Goal: Information Seeking & Learning: Learn about a topic

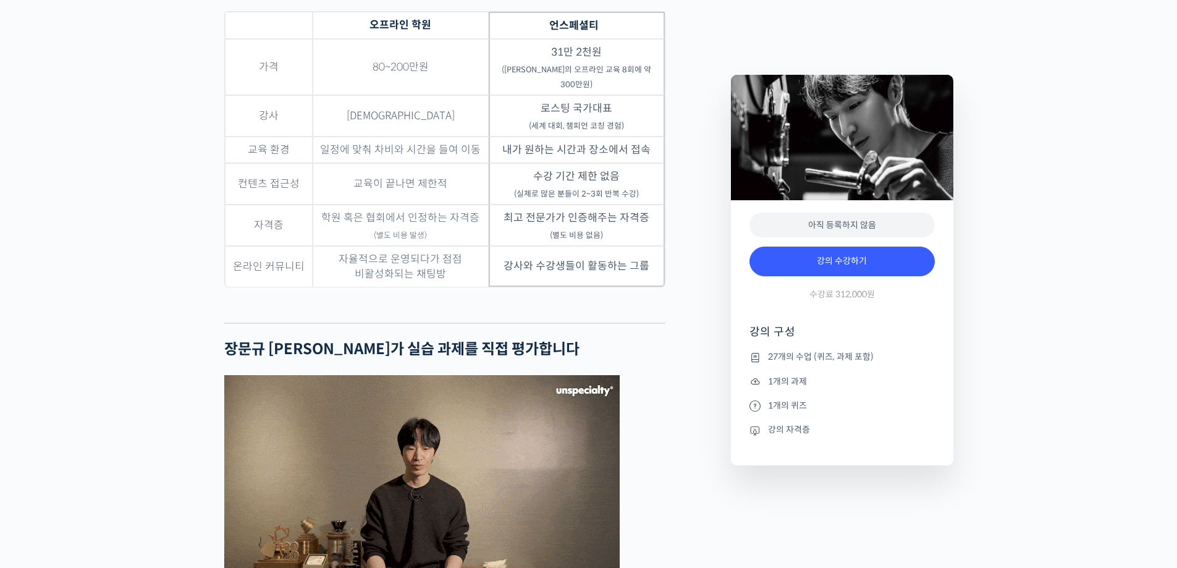
scroll to position [3275, 0]
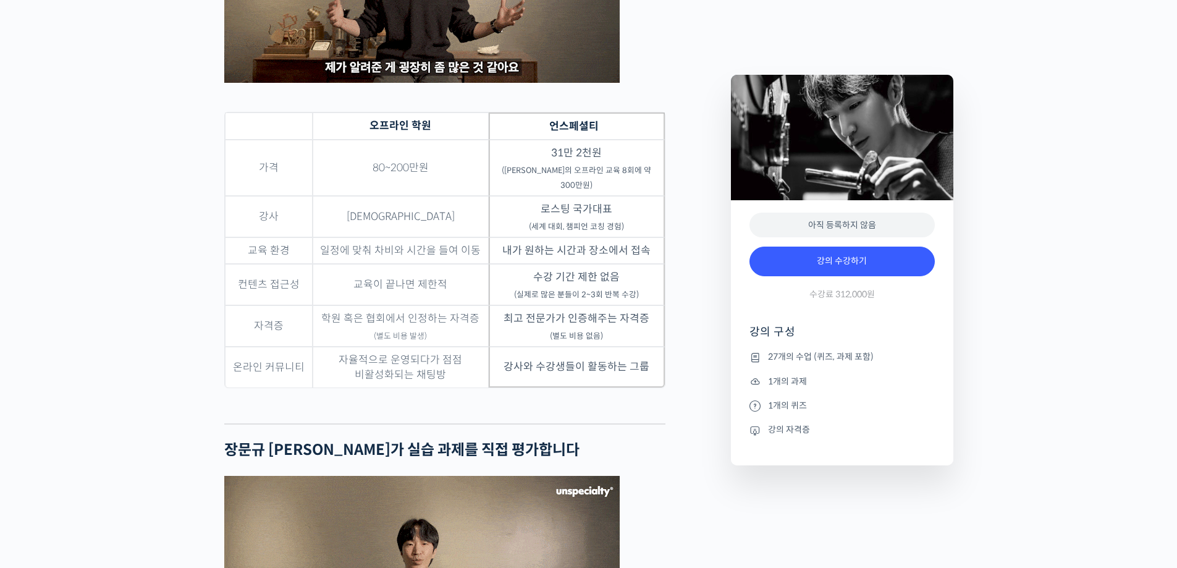
click at [651, 190] on sub "(장문규 로스터의 오프라인 교육 8회에 약 300만원)" at bounding box center [577, 178] width 150 height 25
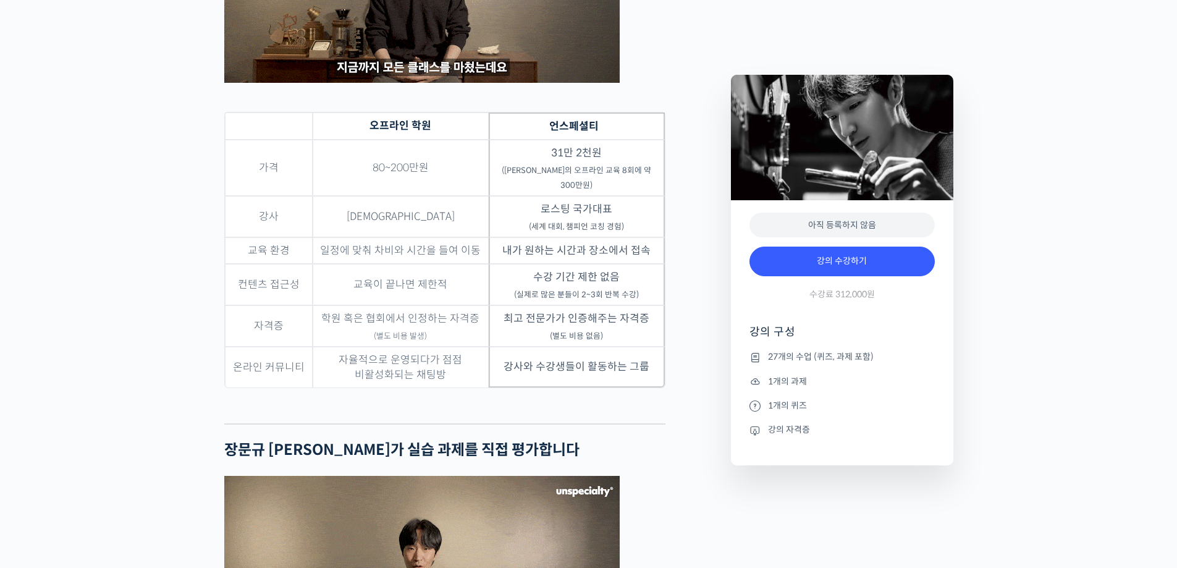
click at [651, 190] on sub "(장문규 로스터의 오프라인 교육 8회에 약 300만원)" at bounding box center [577, 178] width 150 height 25
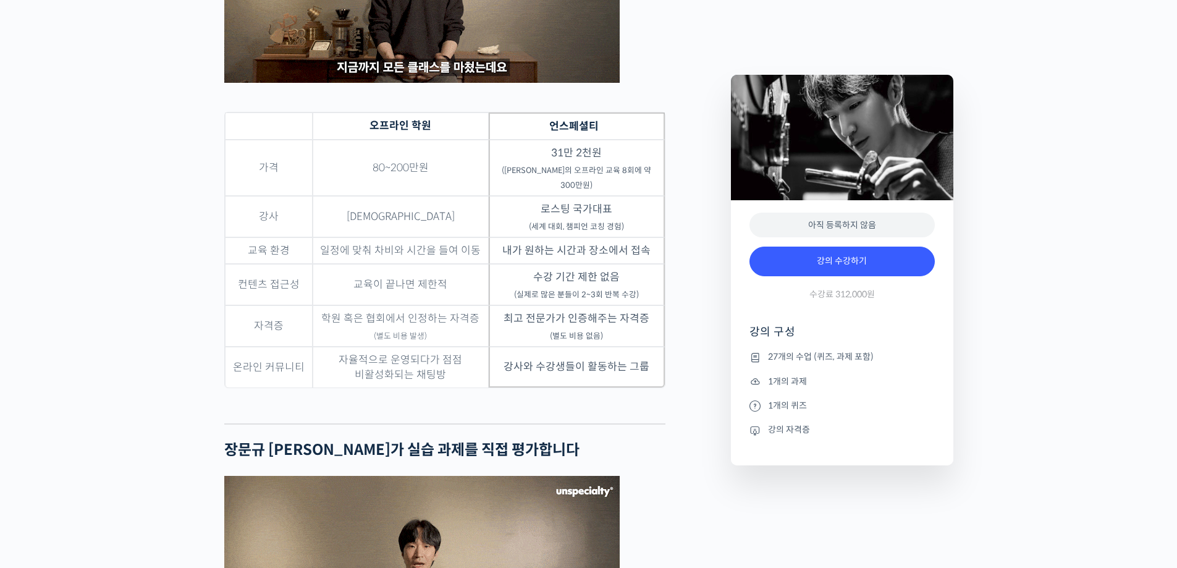
click at [615, 226] on td "로스팅 국가대표 (세계 대회, 챔피언 코칭 경험)" at bounding box center [577, 216] width 176 height 41
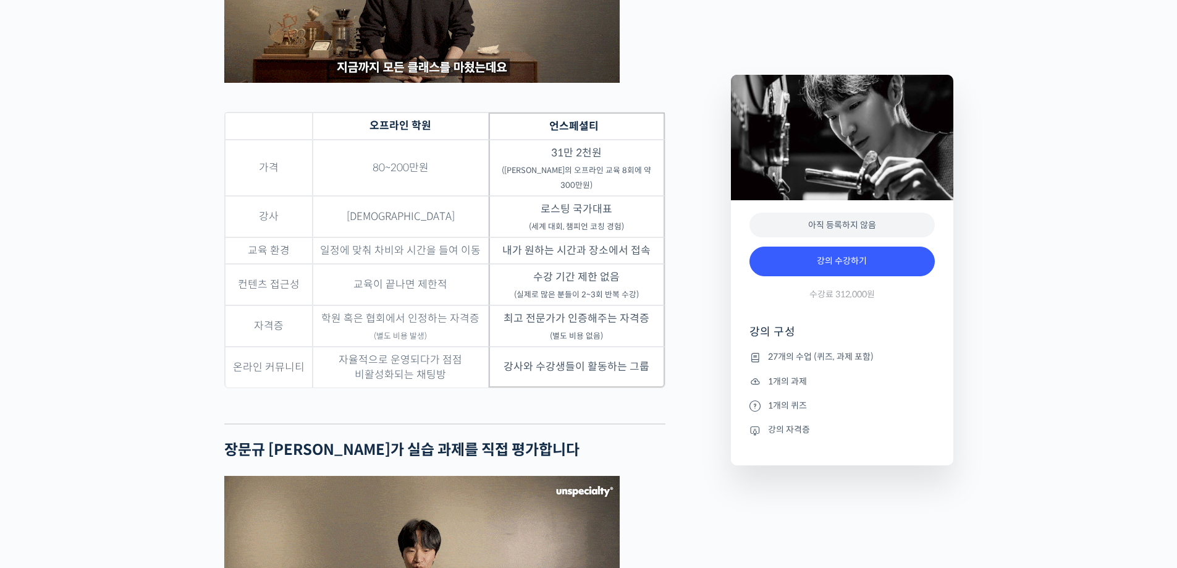
click at [609, 232] on sub "(세계 대회, 챔피언 코칭 경험)" at bounding box center [576, 227] width 95 height 10
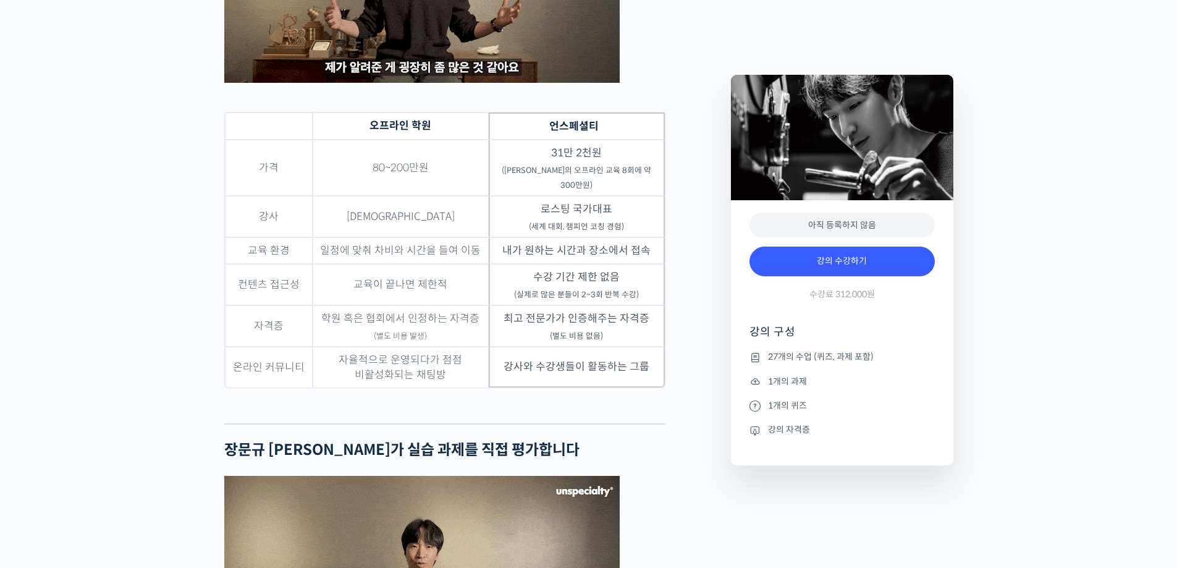
click at [590, 261] on td "내가 원하는 시간과 장소에서 접속" at bounding box center [577, 250] width 176 height 27
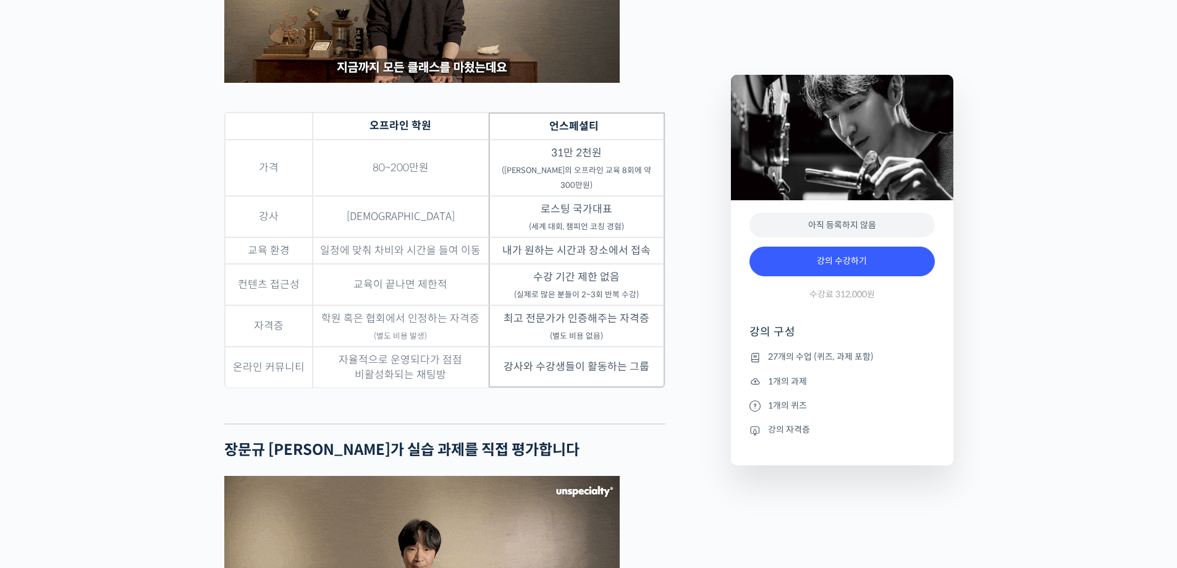
click at [588, 264] on td "내가 원하는 시간과 장소에서 접속" at bounding box center [577, 250] width 176 height 27
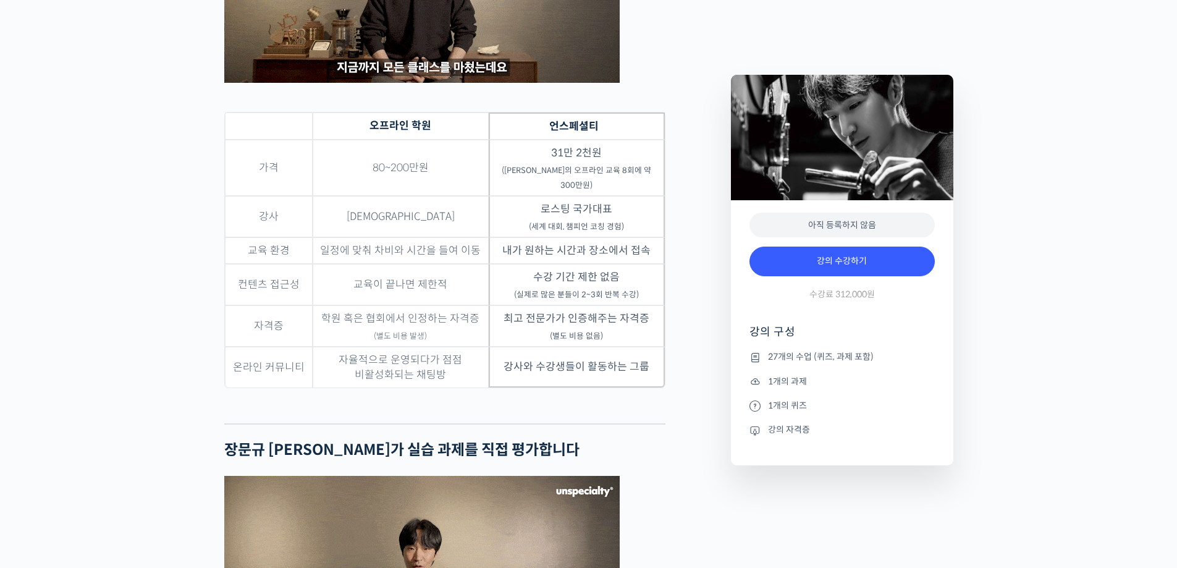
click at [588, 283] on td "수강 기간 제한 없음 (실제로 많은 분들이 2~3회 반복 수강)" at bounding box center [577, 284] width 176 height 41
click at [584, 294] on td "수강 기간 제한 없음 (실제로 많은 분들이 2~3회 반복 수강)" at bounding box center [577, 284] width 176 height 41
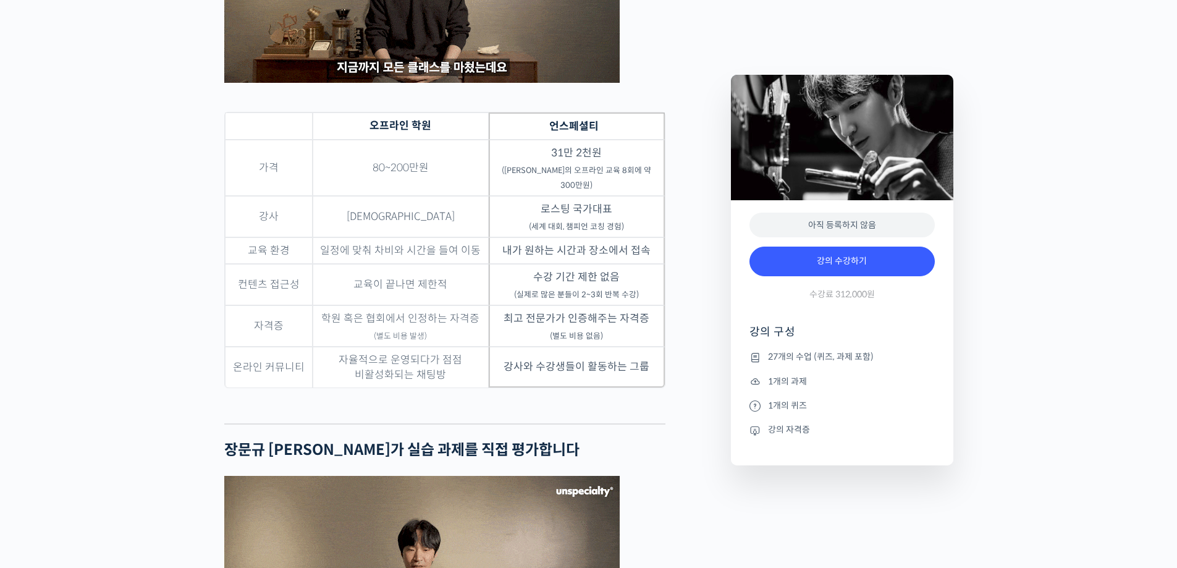
click at [591, 335] on td "최고 전문가가 인증해주는 자격증 (별도 비용 없음)" at bounding box center [577, 325] width 176 height 41
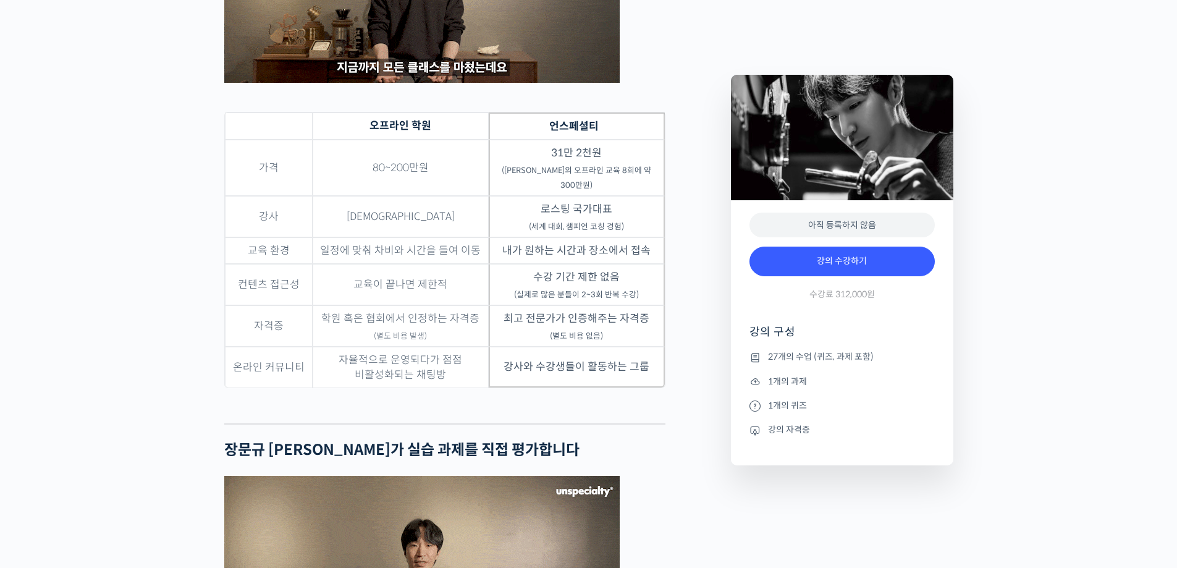
click at [592, 367] on td "강사와 수강생들이 활동하는 그룹" at bounding box center [577, 367] width 176 height 41
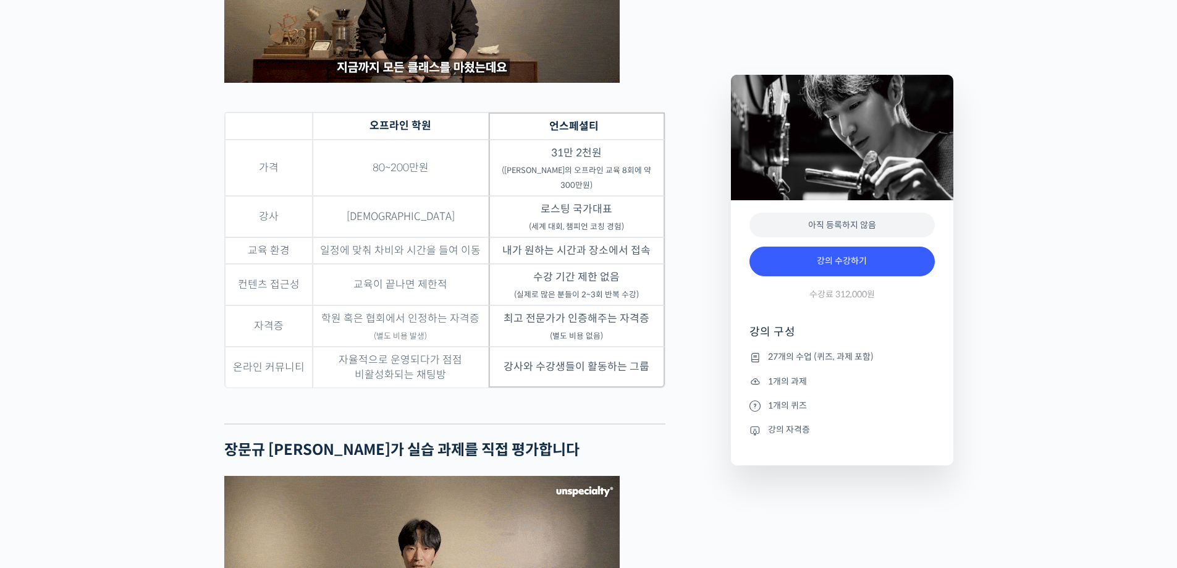
click at [596, 376] on td "강사와 수강생들이 활동하는 그룹" at bounding box center [577, 367] width 176 height 41
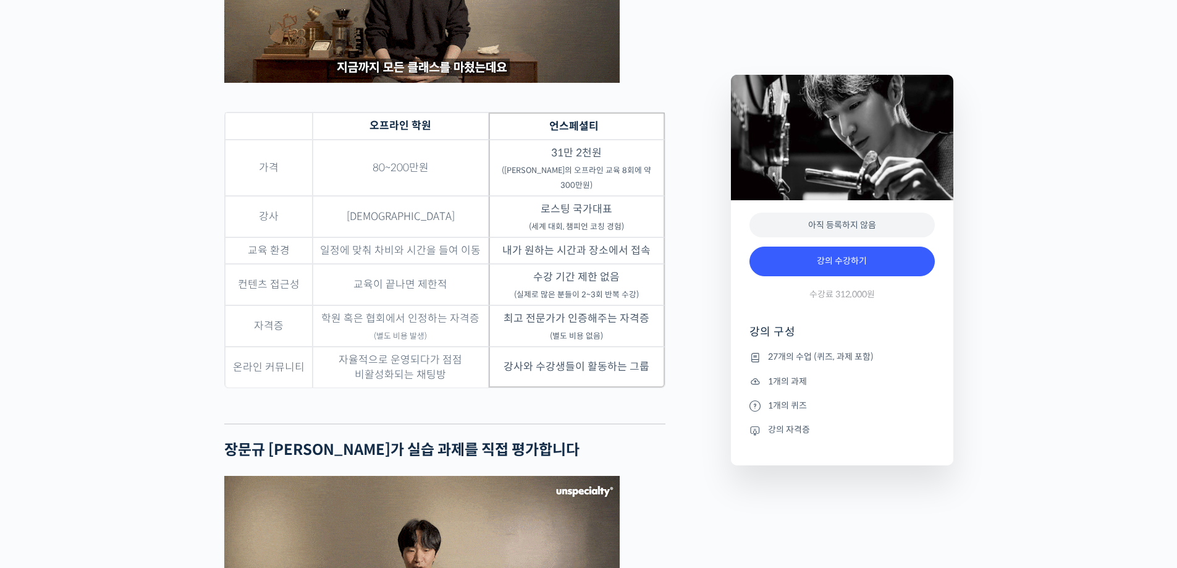
drag, startPoint x: 621, startPoint y: 387, endPoint x: 620, endPoint y: 374, distance: 12.4
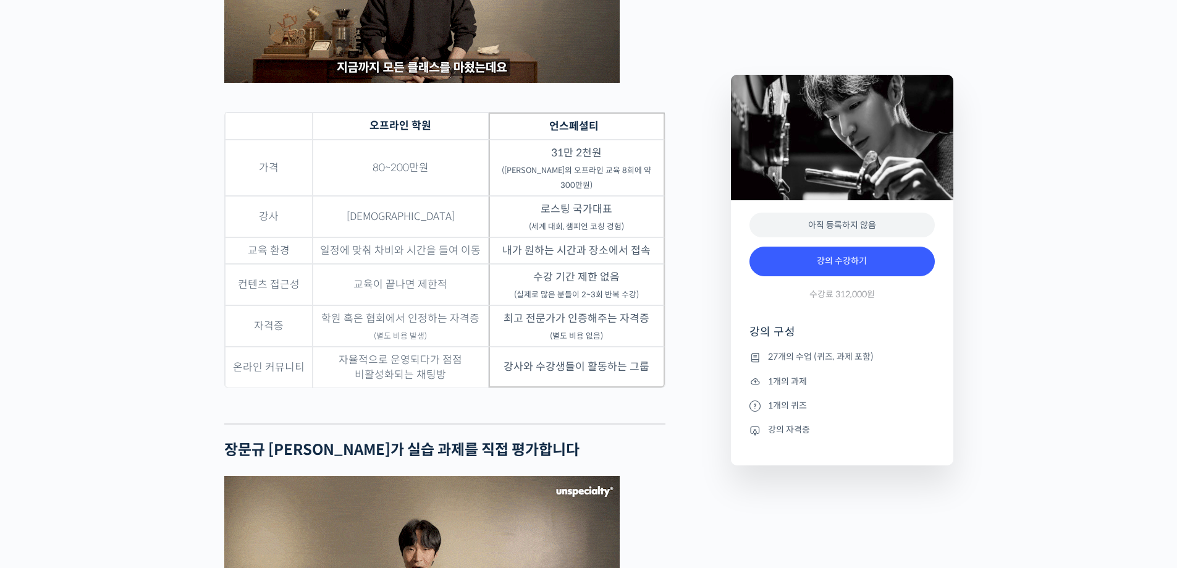
click at [621, 386] on td "강사와 수강생들이 활동하는 그룹" at bounding box center [577, 367] width 176 height 41
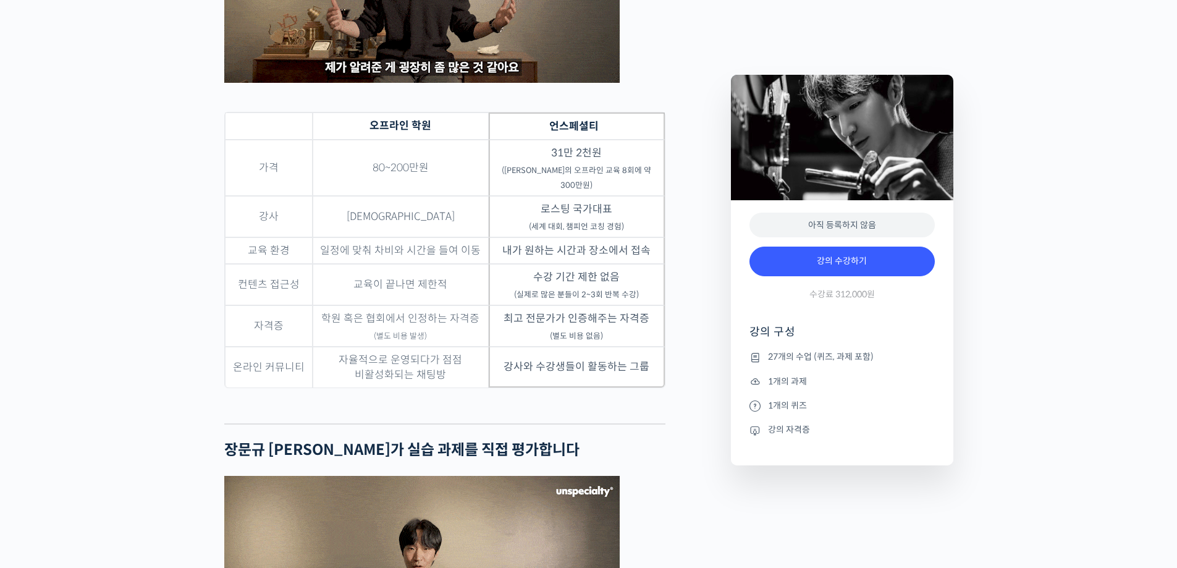
drag, startPoint x: 615, startPoint y: 329, endPoint x: 610, endPoint y: 255, distance: 74.9
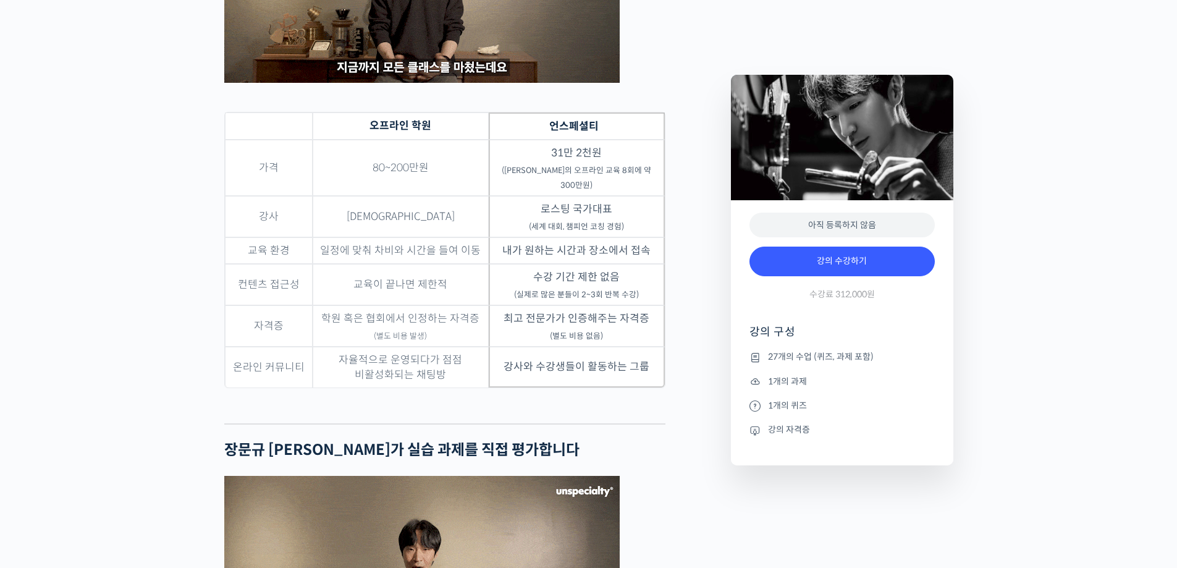
click at [615, 324] on td "최고 전문가가 인증해주는 자격증 (별도 비용 없음)" at bounding box center [577, 325] width 176 height 41
click at [607, 140] on th "언스페셜티" at bounding box center [577, 125] width 176 height 27
click at [607, 171] on td "31만 2천원 (장문규 로스터의 오프라인 교육 8회에 약 300만원)" at bounding box center [577, 168] width 176 height 56
click at [602, 227] on td "로스팅 국가대표 (세계 대회, 챔피언 코칭 경험)" at bounding box center [577, 216] width 176 height 41
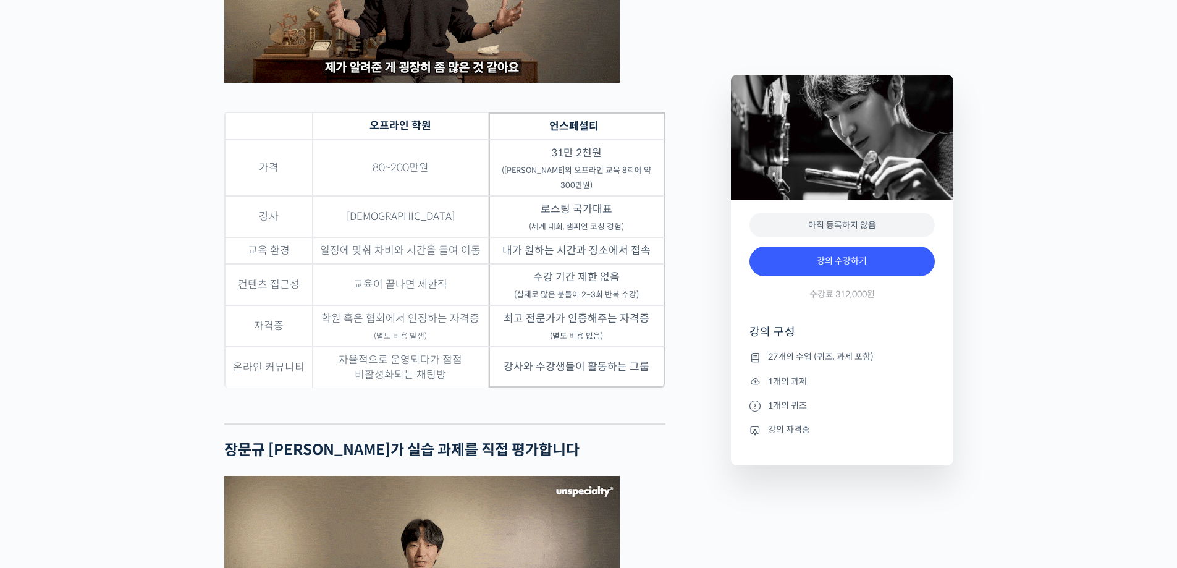
click at [602, 232] on sub "(세계 대회, 챔피언 코칭 경험)" at bounding box center [576, 227] width 95 height 10
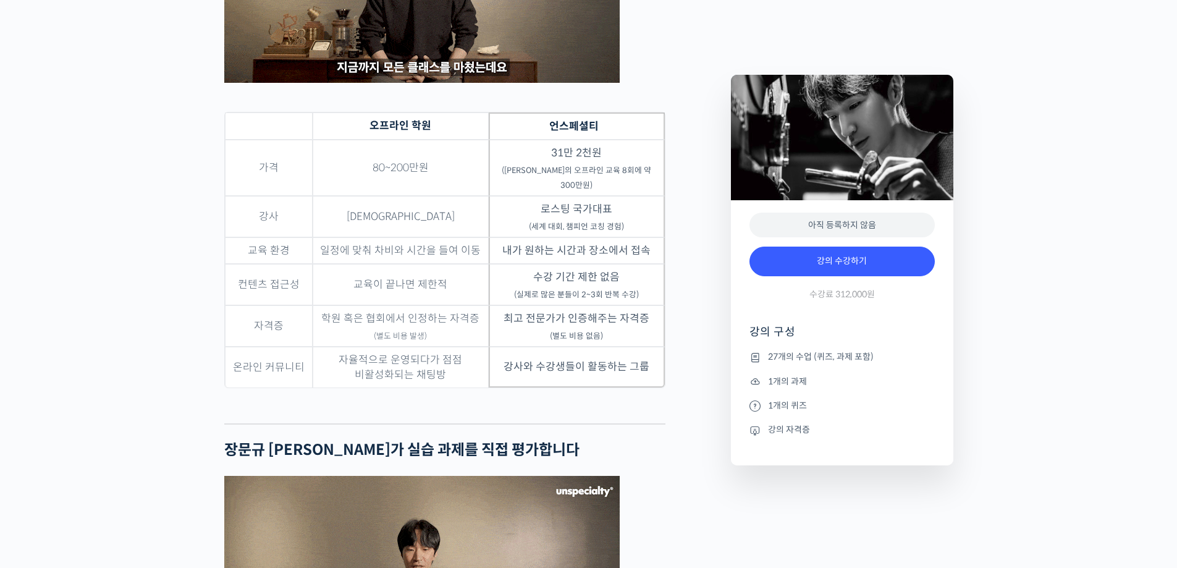
click at [605, 260] on td "내가 원하는 시간과 장소에서 접속" at bounding box center [577, 250] width 176 height 27
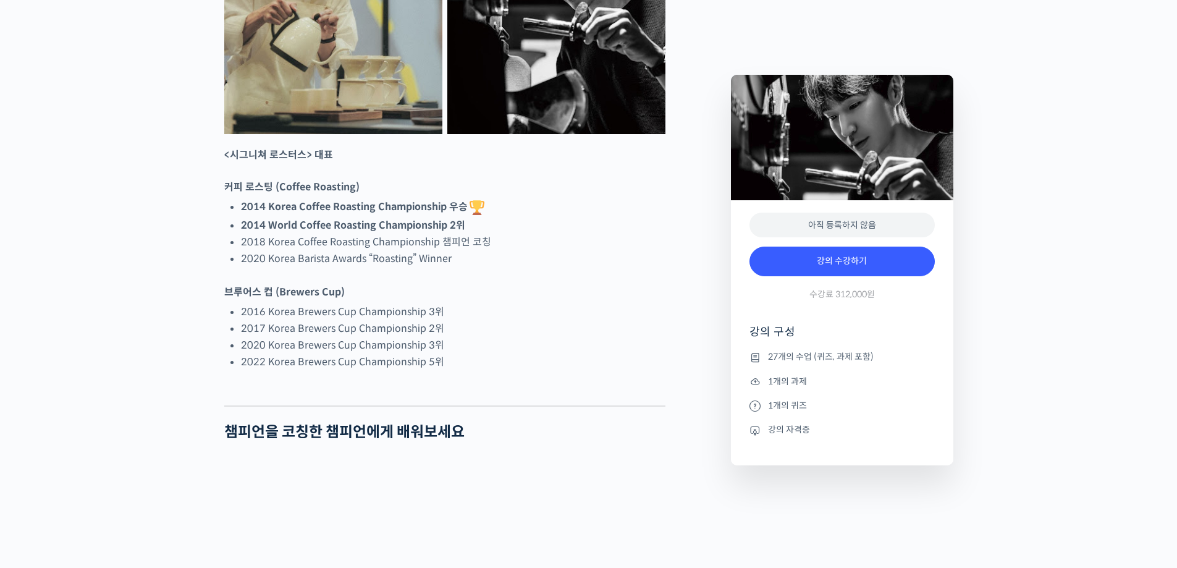
scroll to position [680, 0]
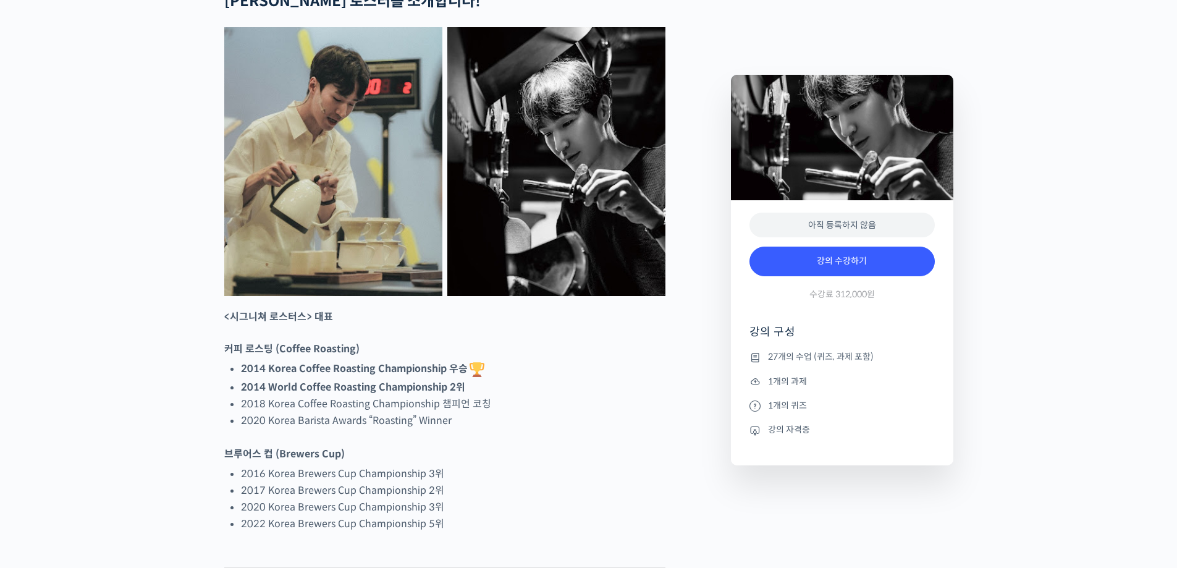
scroll to position [494, 0]
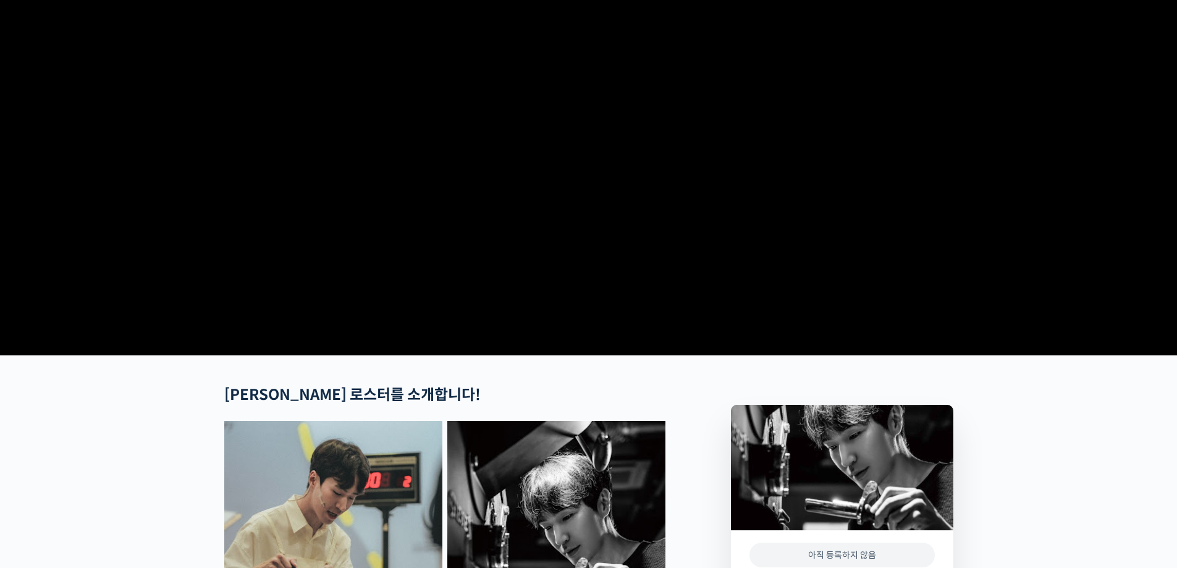
scroll to position [62, 0]
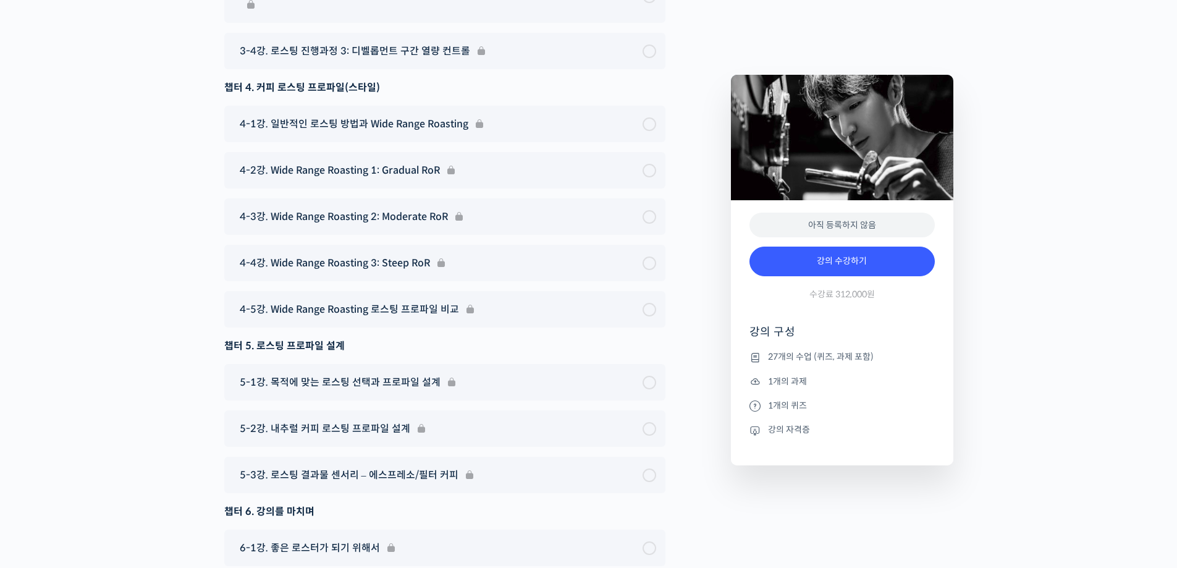
scroll to position [7043, 0]
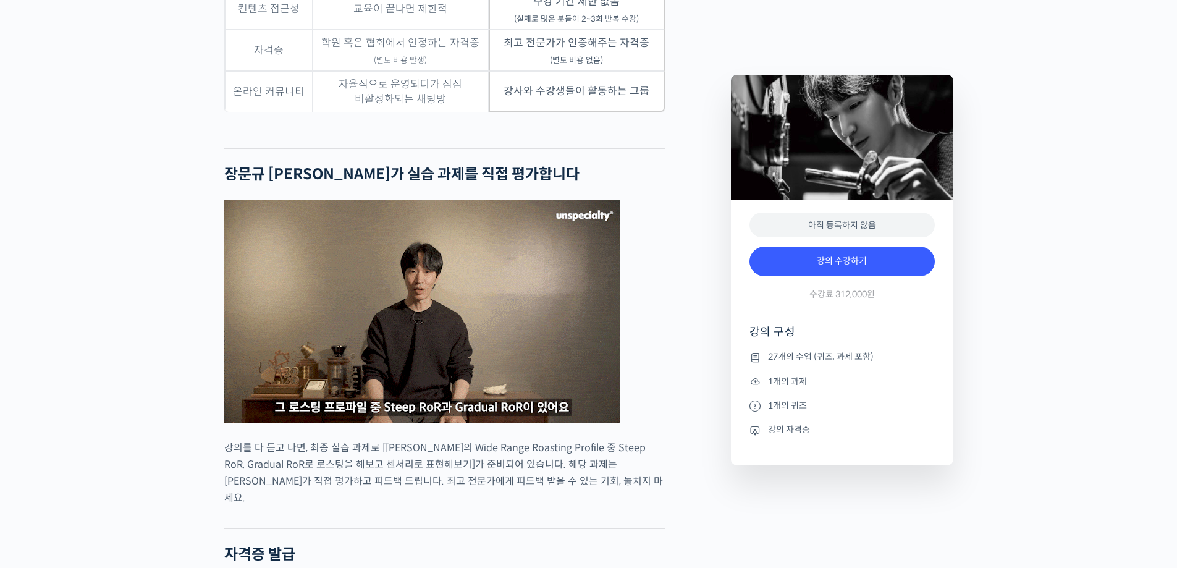
scroll to position [3460, 0]
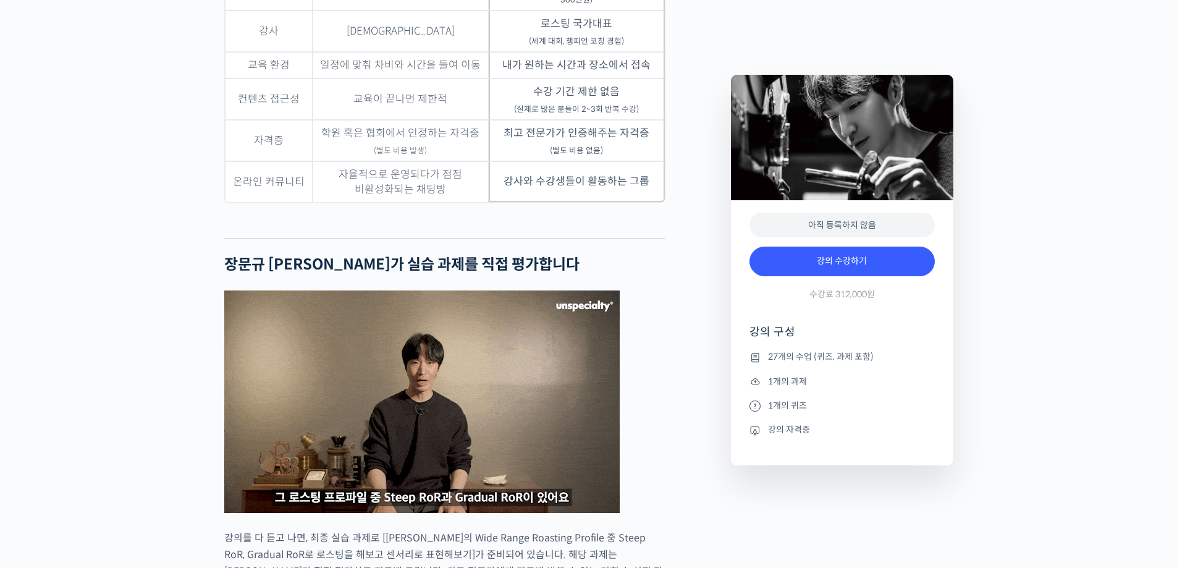
click at [589, 156] on sub "(별도 비용 없음)" at bounding box center [576, 151] width 53 height 10
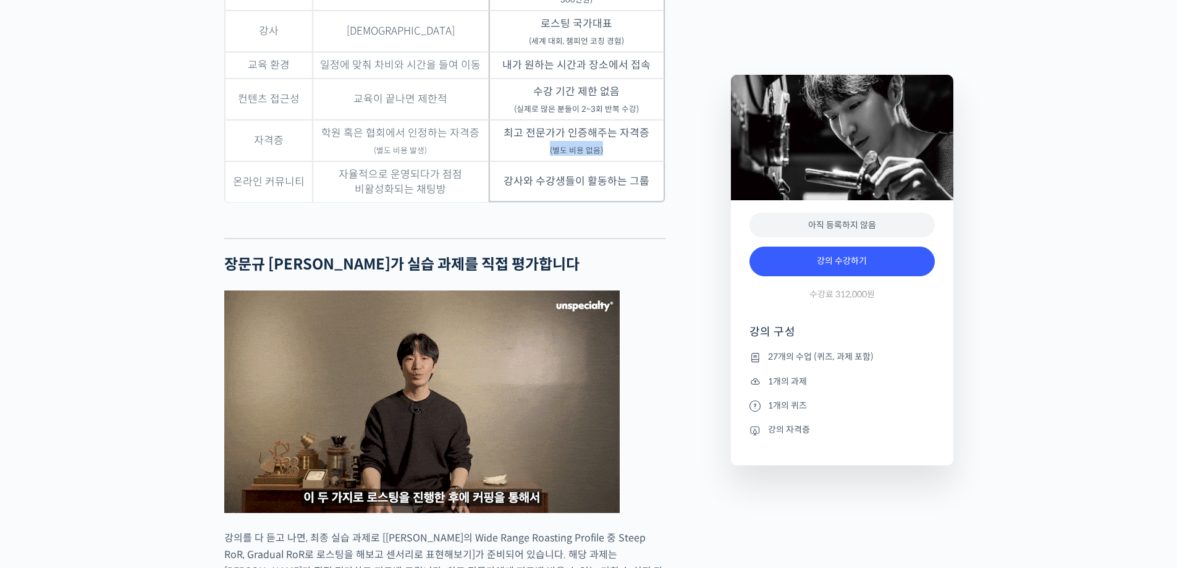
drag, startPoint x: 607, startPoint y: 167, endPoint x: 535, endPoint y: 167, distance: 72.3
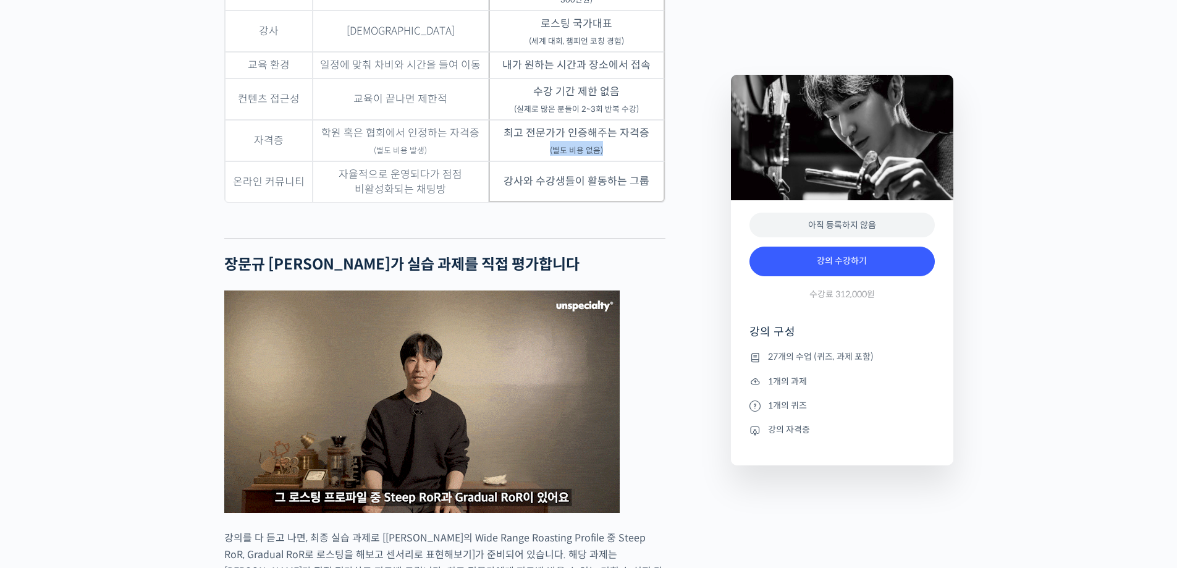
click at [535, 161] on td "최고 전문가가 인증해주는 자격증 (별도 비용 없음)" at bounding box center [577, 140] width 176 height 41
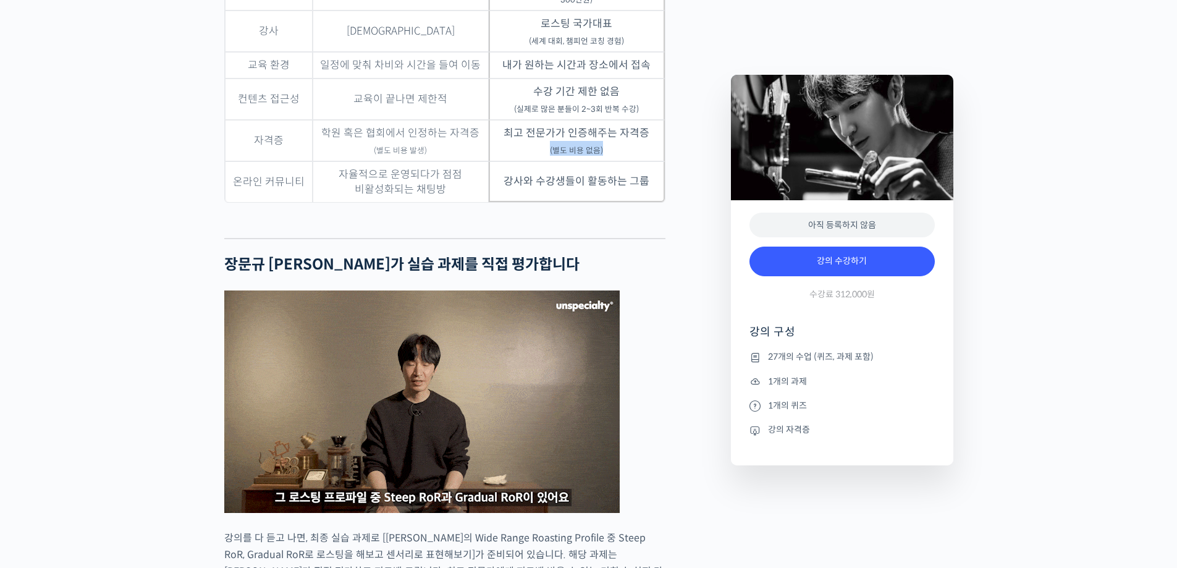
click at [579, 156] on sub "(별도 비용 없음)" at bounding box center [576, 151] width 53 height 10
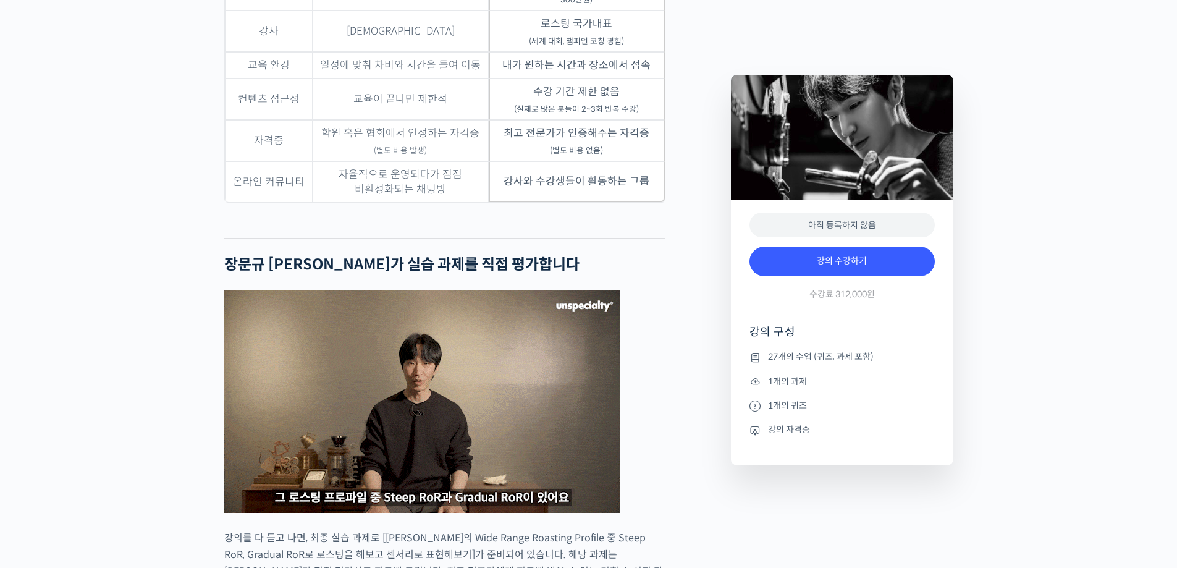
click at [649, 150] on td "최고 전문가가 인증해주는 자격증 (별도 비용 없음)" at bounding box center [577, 140] width 176 height 41
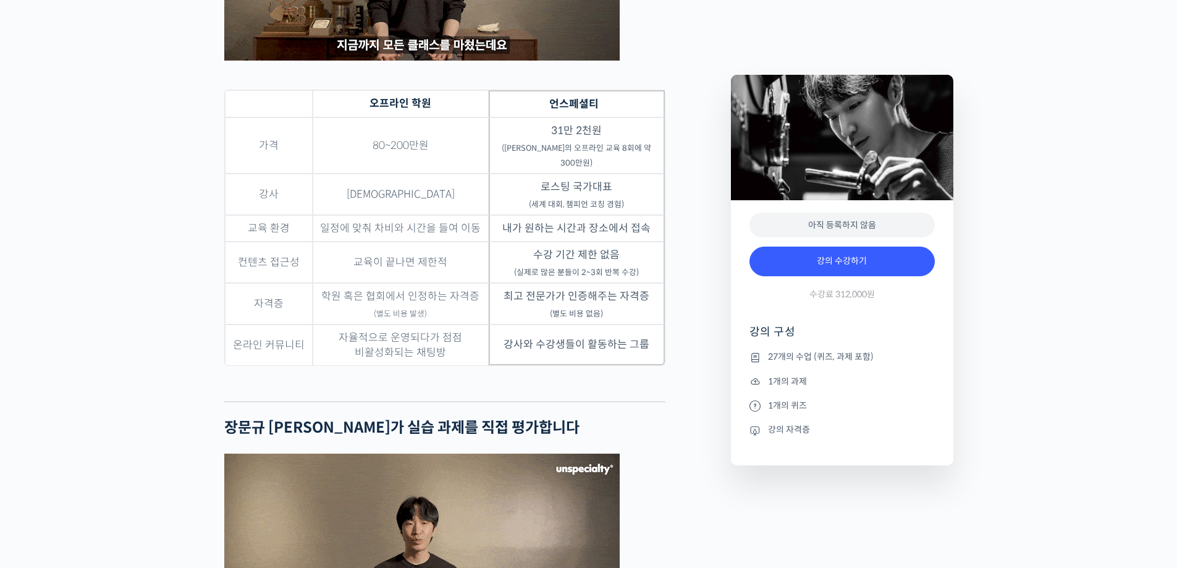
scroll to position [3275, 0]
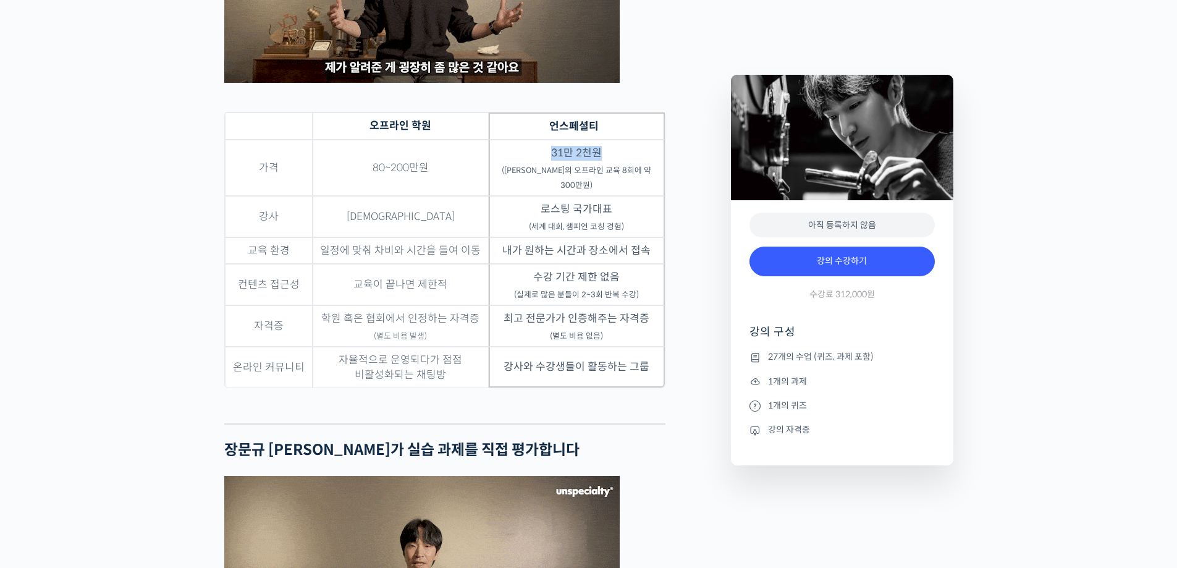
drag, startPoint x: 593, startPoint y: 186, endPoint x: 640, endPoint y: 182, distance: 47.7
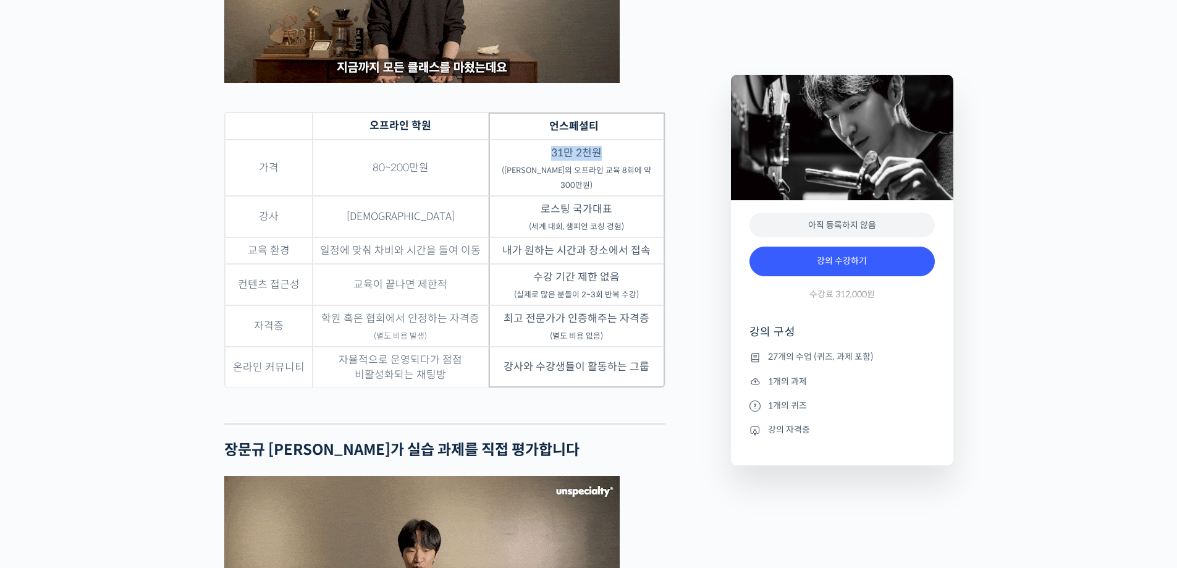
click at [624, 184] on td "31만 2천원 (장문규 로스터의 오프라인 교육 8회에 약 300만원)" at bounding box center [577, 168] width 176 height 56
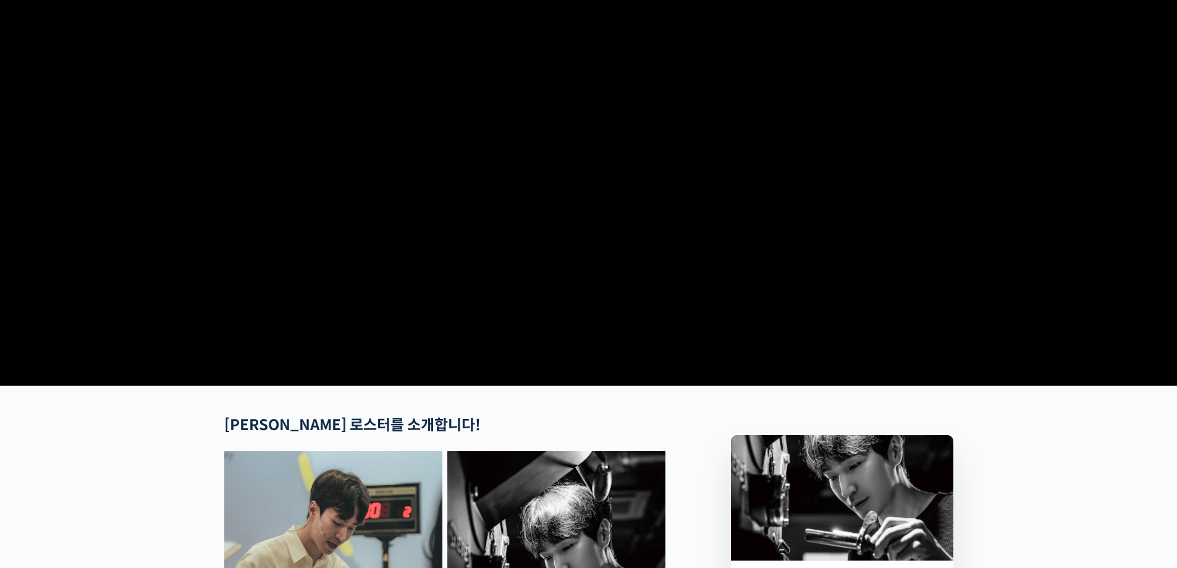
scroll to position [62, 0]
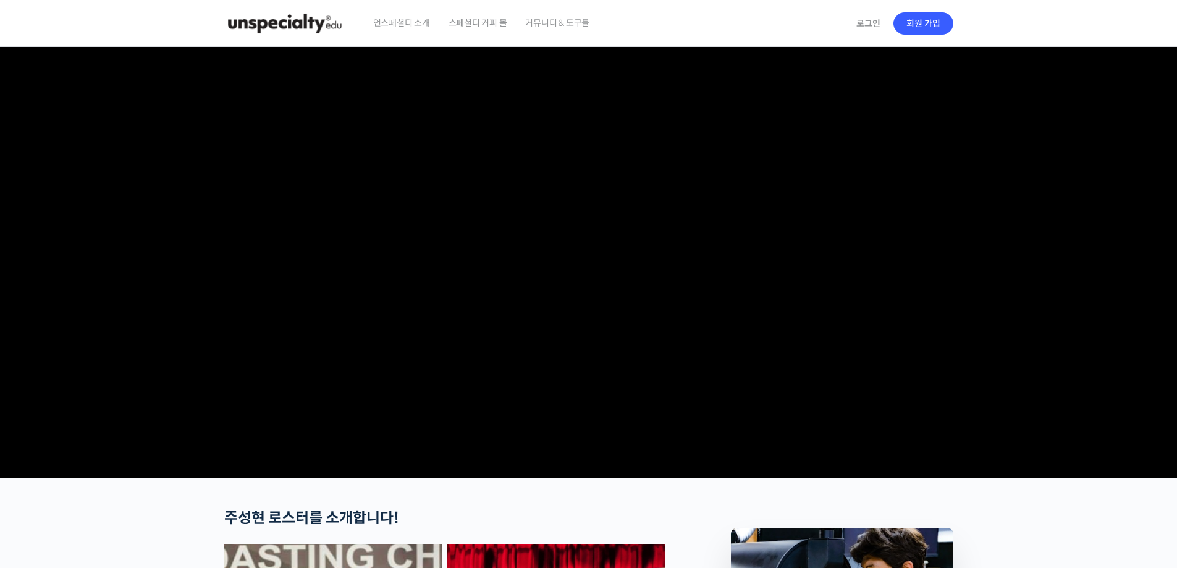
checkbox input "true"
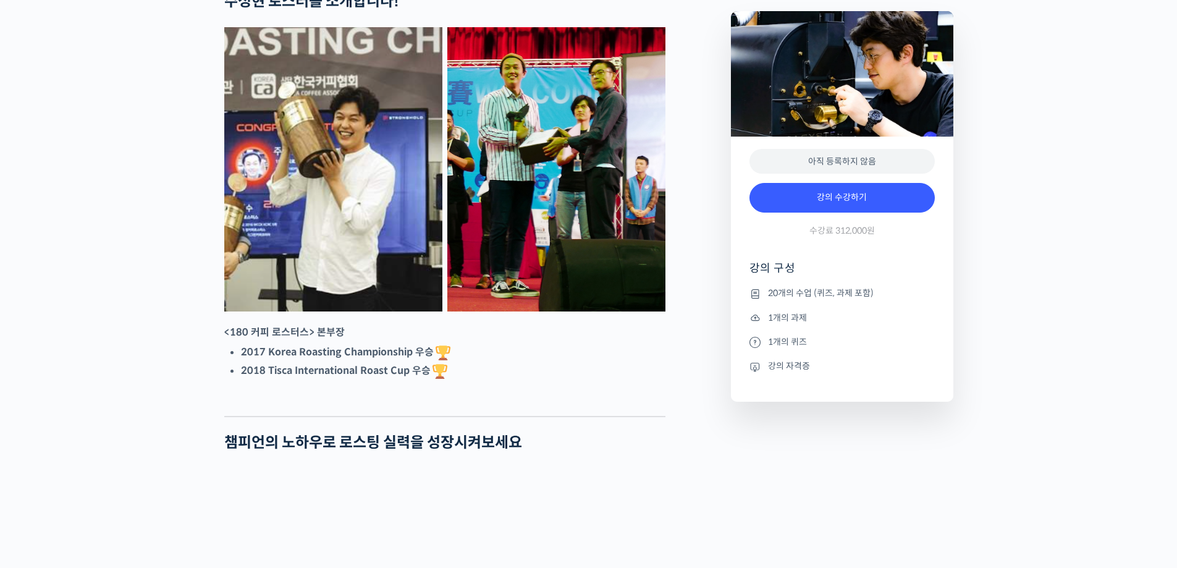
scroll to position [556, 0]
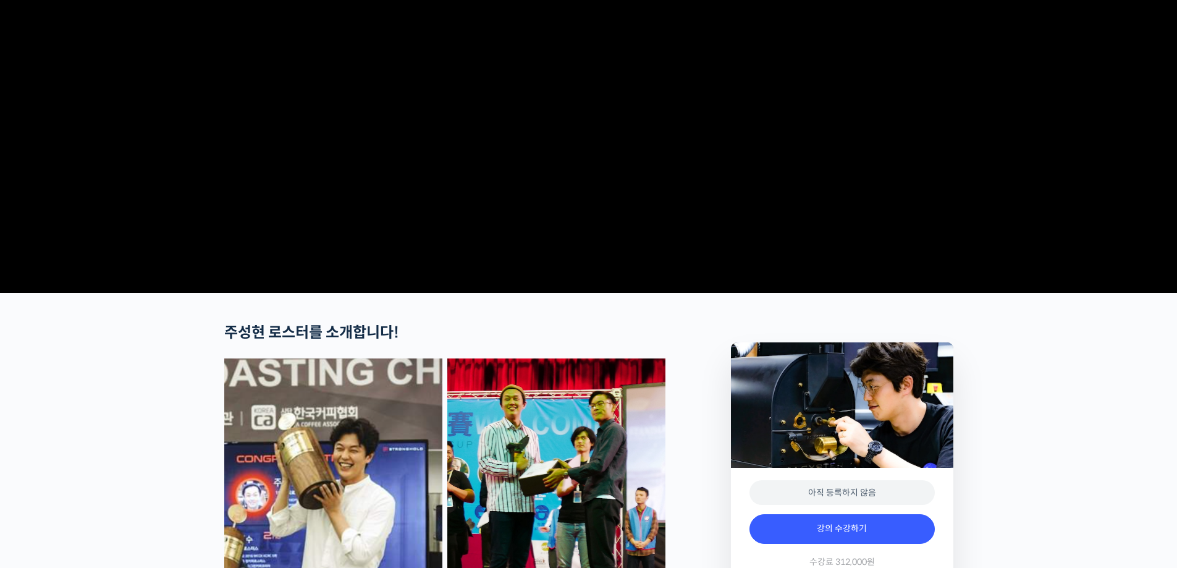
scroll to position [0, 0]
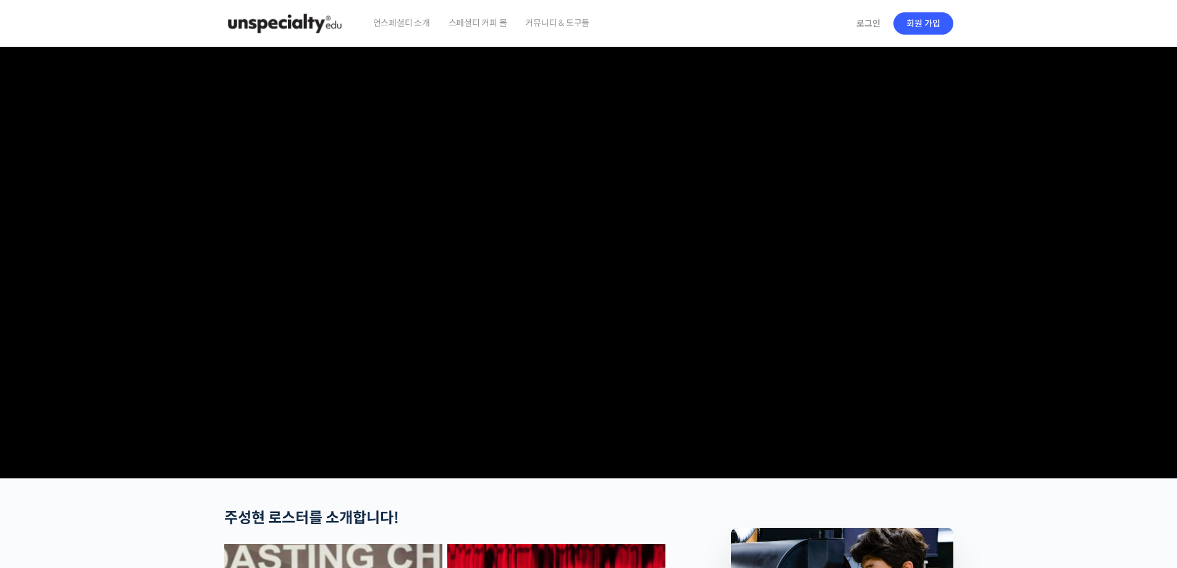
click at [329, 27] on img at bounding box center [284, 23] width 121 height 37
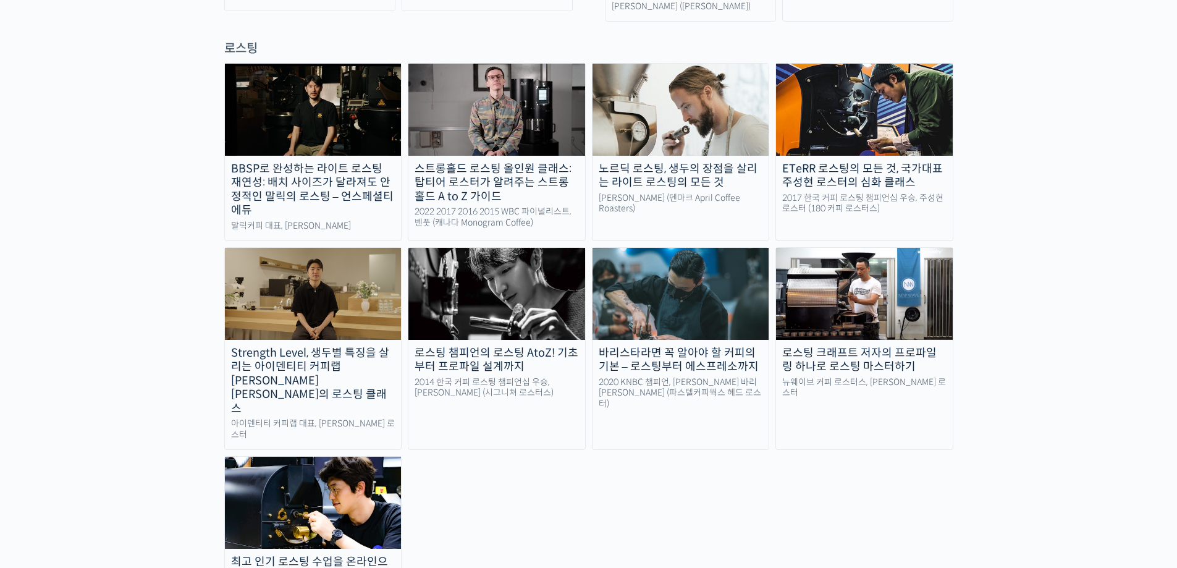
scroll to position [1297, 0]
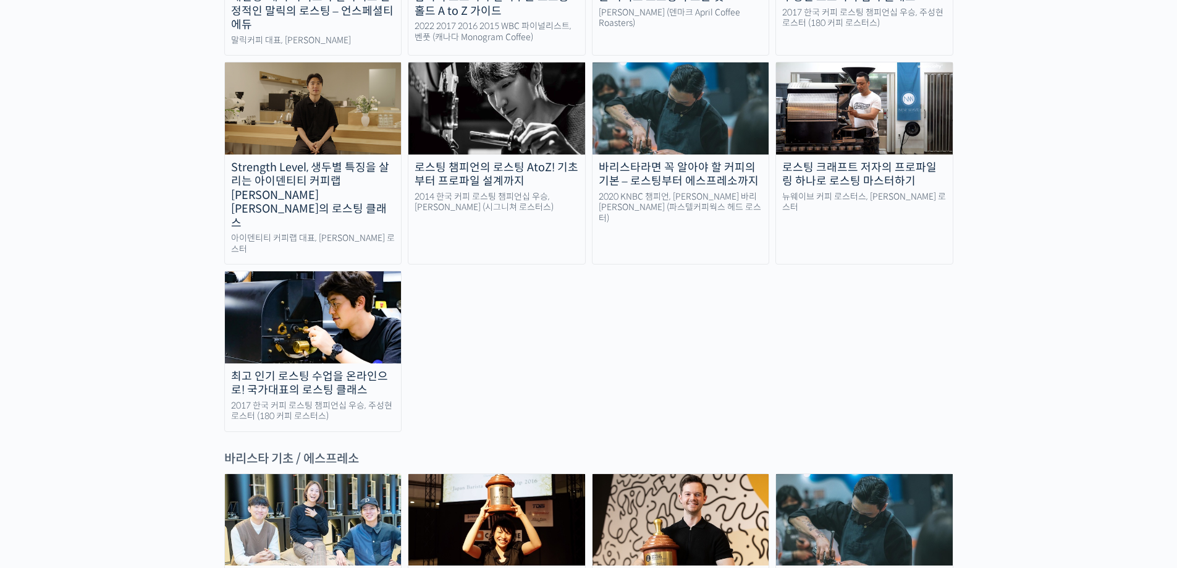
click at [487, 161] on div "로스팅 챔피언의 로스팅 AtoZ! 기초부터 프로파일 설계까지" at bounding box center [496, 175] width 177 height 28
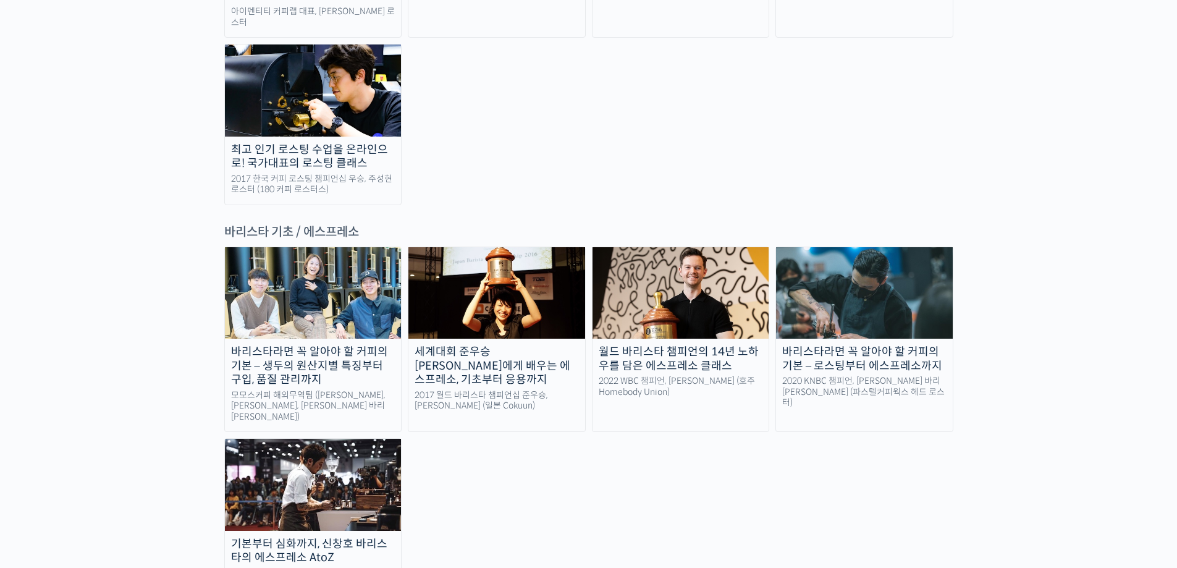
scroll to position [1545, 0]
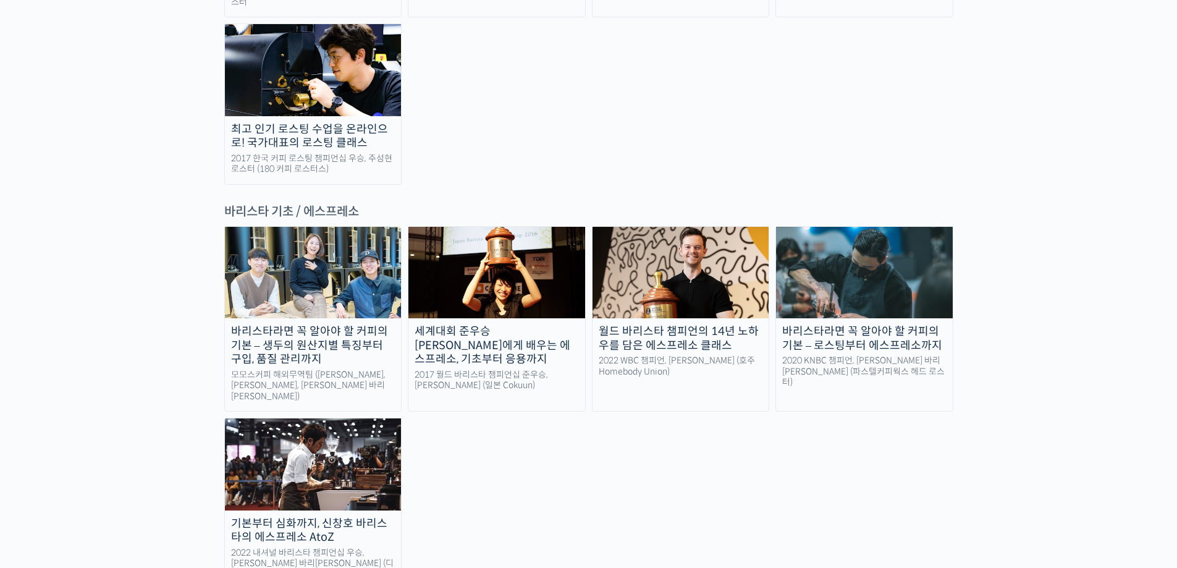
click at [314, 418] on img at bounding box center [313, 463] width 177 height 91
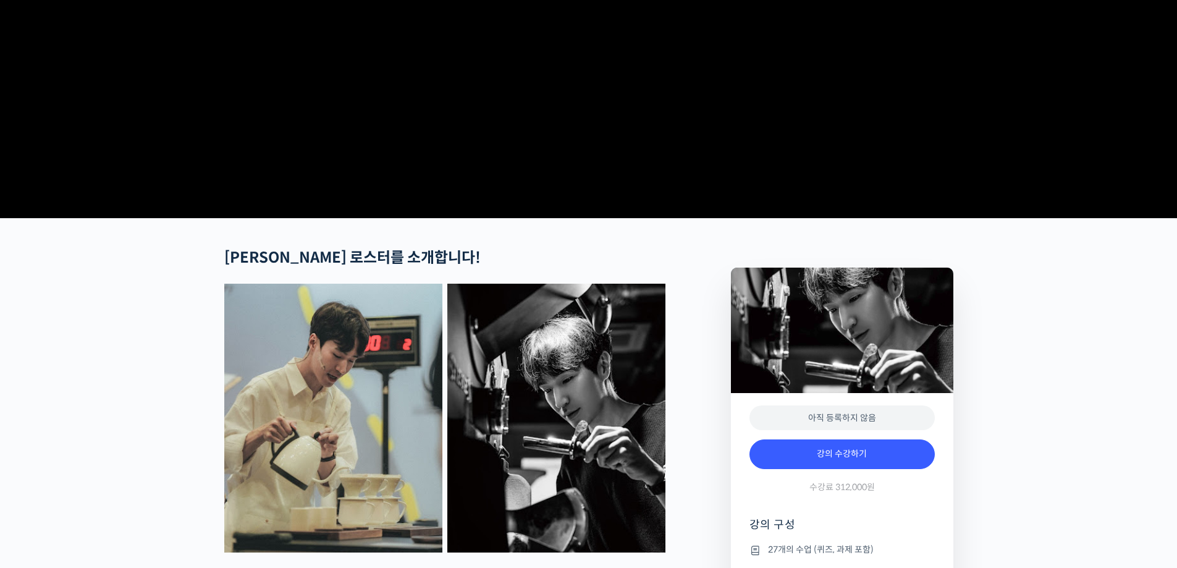
scroll to position [371, 0]
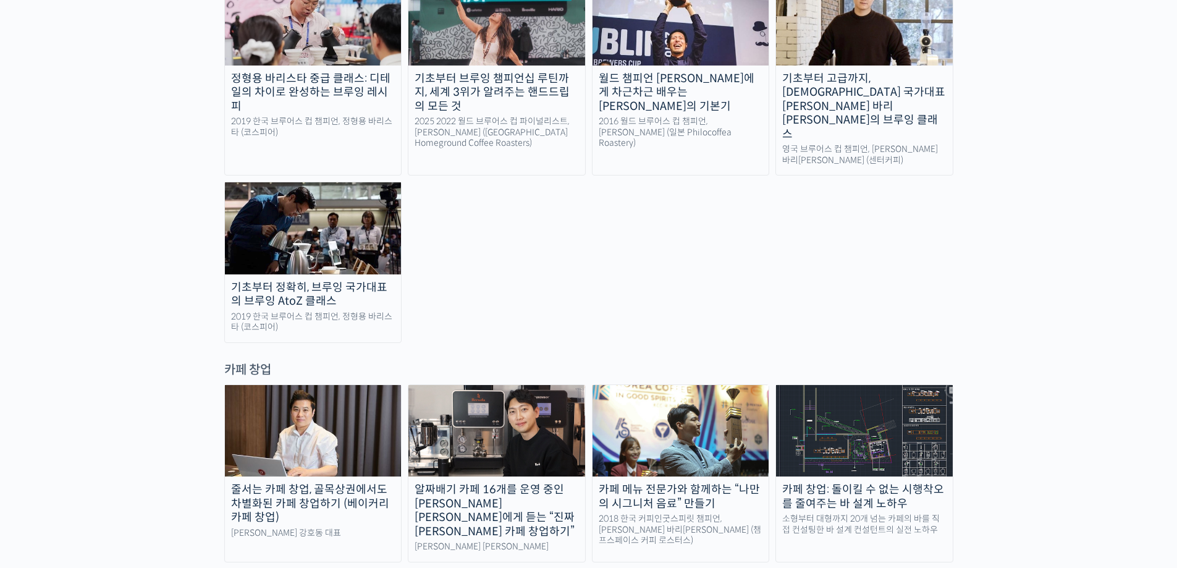
scroll to position [2224, 0]
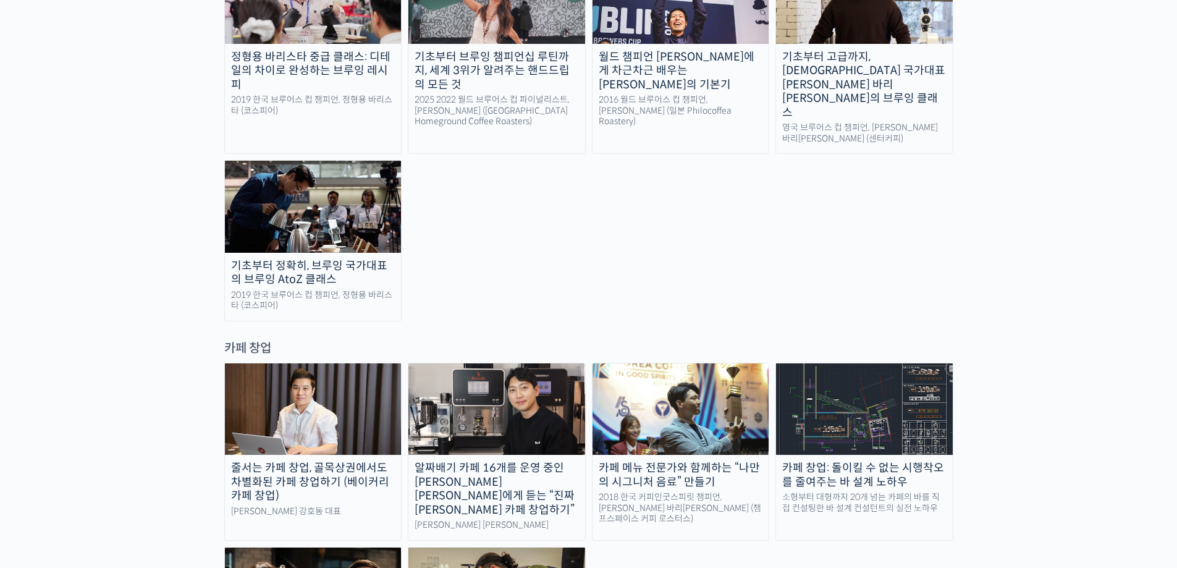
click at [737, 363] on link "카페 메뉴 전문가와 함께하는 “나만의 시그니처 음료” 만들기 2018 한국 커피인굿스피릿 챔피언, [PERSON_NAME] 바리[PERSON_…" at bounding box center [681, 452] width 178 height 178
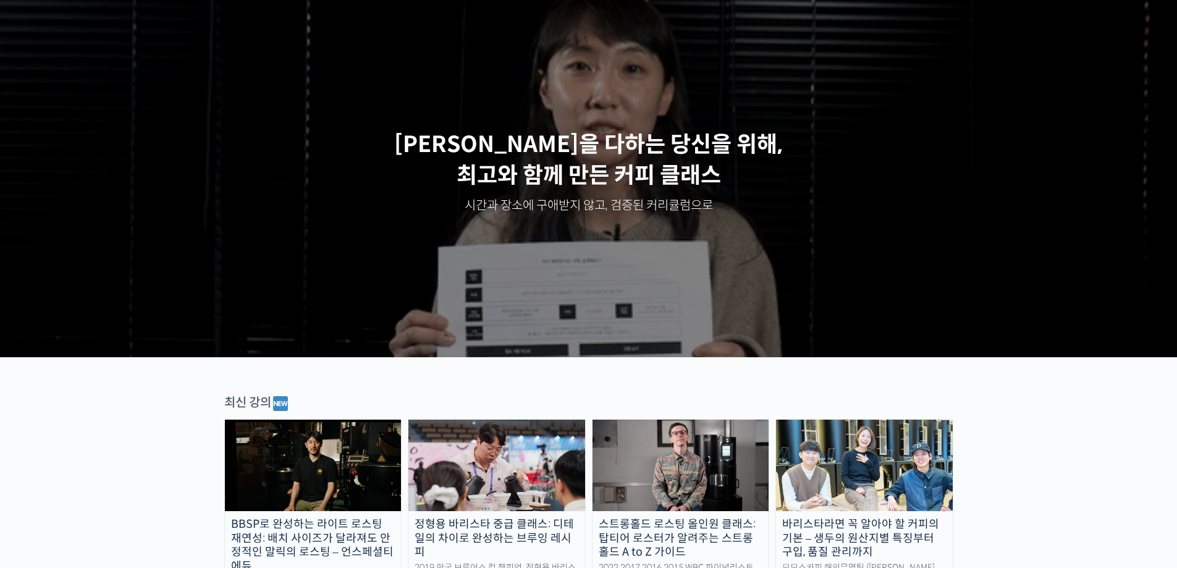
scroll to position [0, 0]
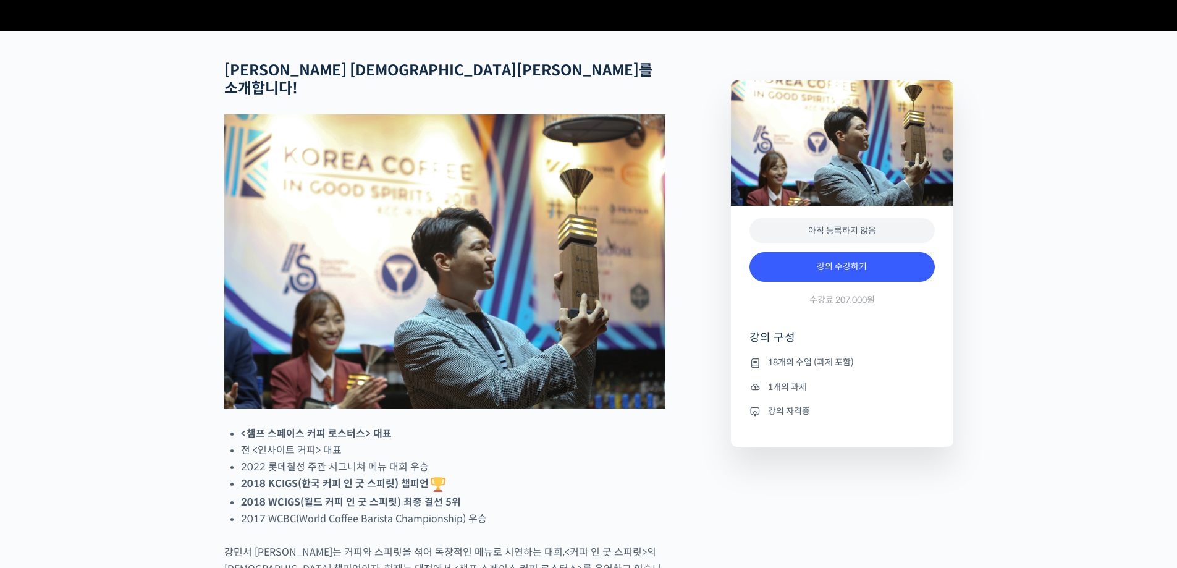
scroll to position [618, 0]
